Goal: Entertainment & Leisure: Consume media (video, audio)

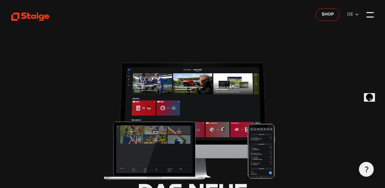
type input "0.8"
